Goal: Information Seeking & Learning: Learn about a topic

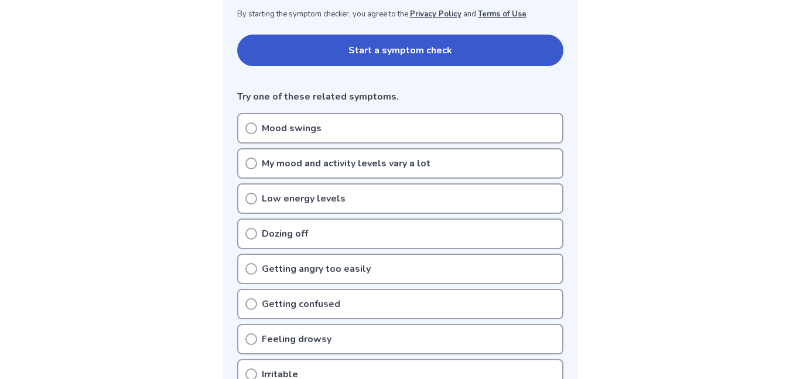
click at [298, 124] on p "Mood swings" at bounding box center [292, 128] width 60 height 14
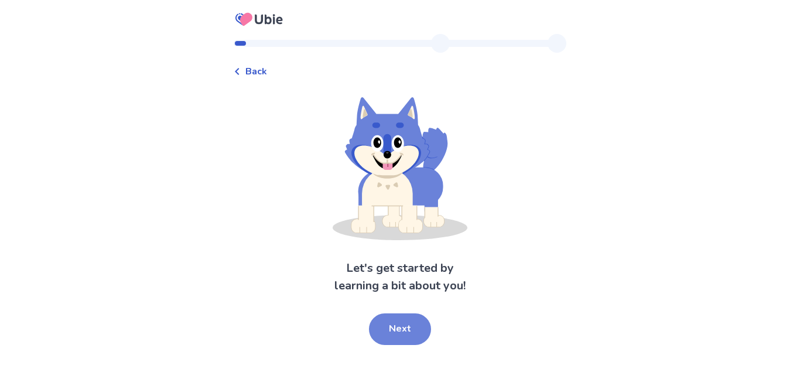
click at [396, 332] on button "Next" at bounding box center [400, 329] width 62 height 32
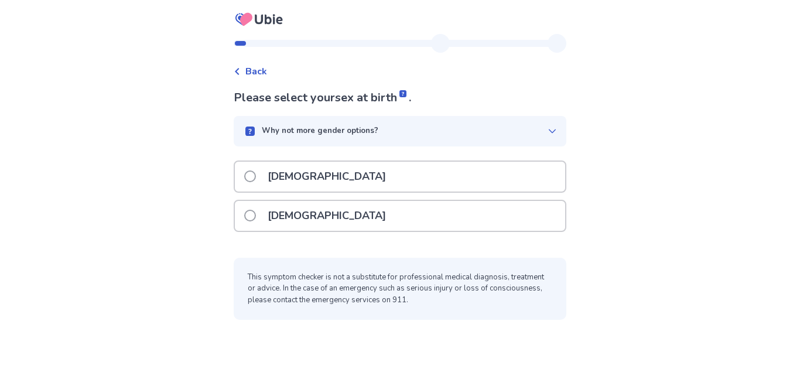
click at [470, 203] on div "[DEMOGRAPHIC_DATA]" at bounding box center [400, 216] width 330 height 30
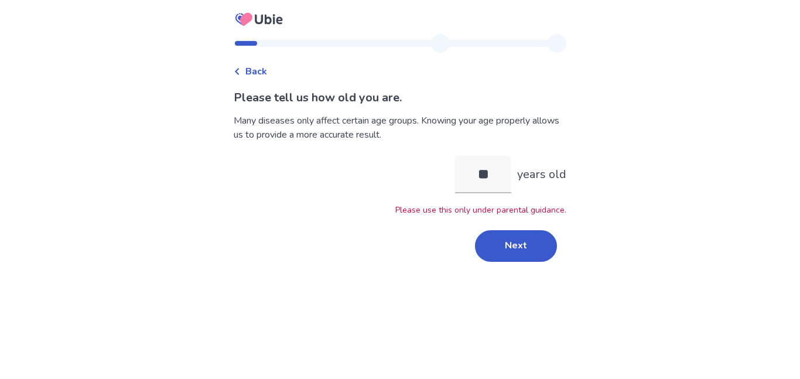
type input "*"
